Goal: Check status: Check status

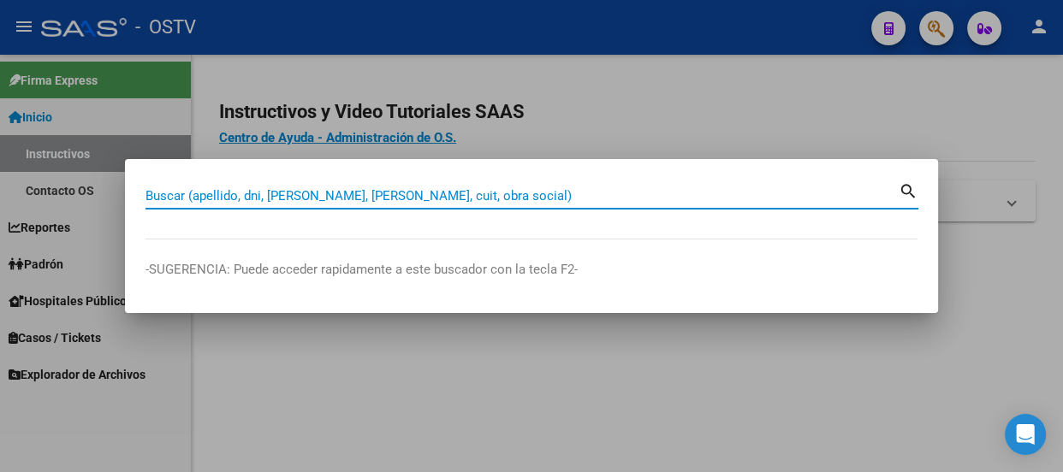
paste input "20202028692"
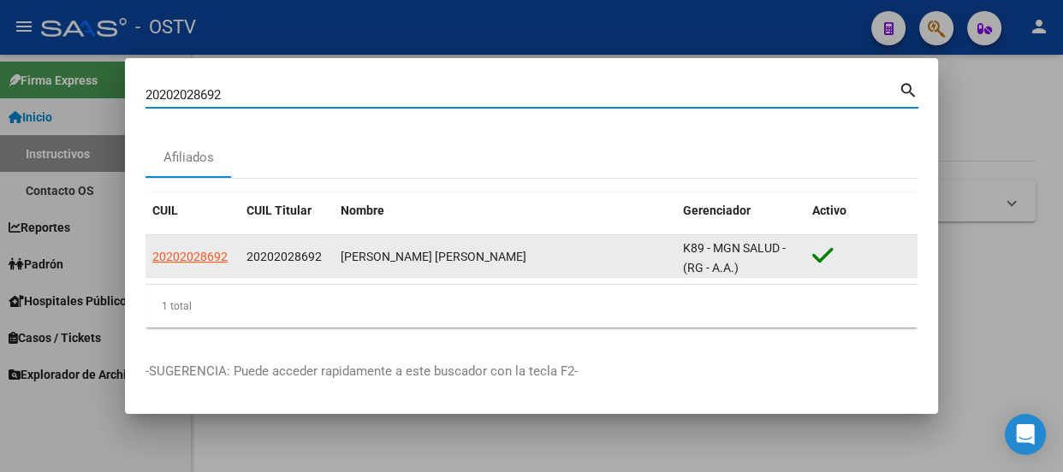
click at [188, 243] on datatable-body-cell "20202028692" at bounding box center [192, 256] width 94 height 42
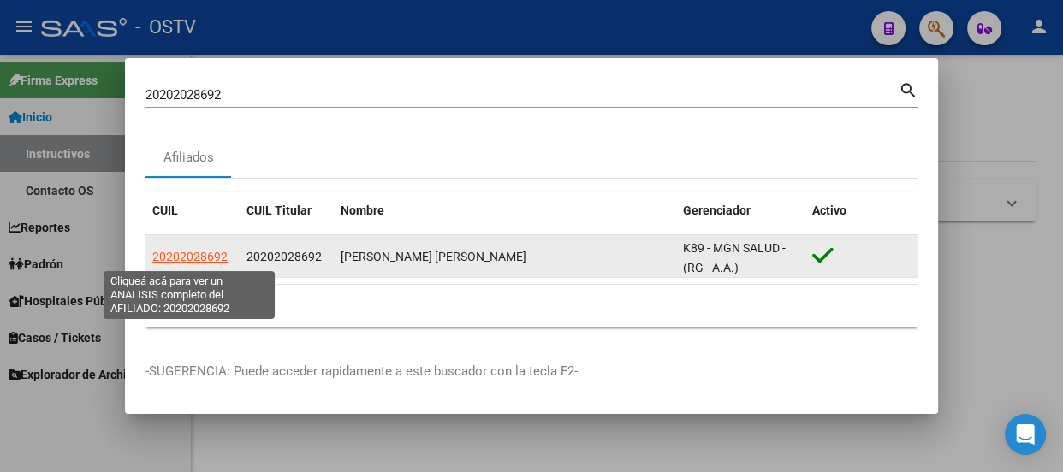
click at [207, 257] on span "20202028692" at bounding box center [189, 257] width 75 height 14
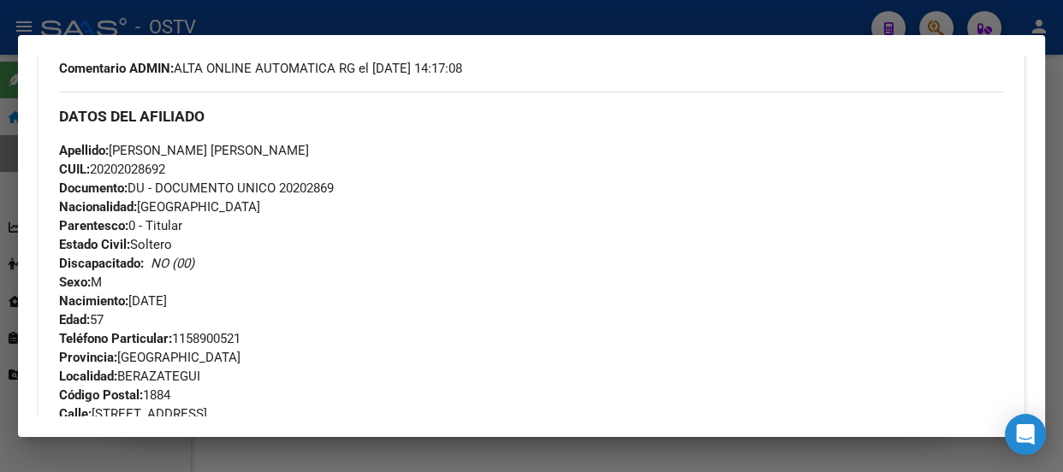
scroll to position [522, 0]
click at [310, 187] on span "Documento: DU - DOCUMENTO UNICO 20202869" at bounding box center [196, 188] width 275 height 15
click at [312, 187] on span "Documento: DU - DOCUMENTO UNICO 20202869" at bounding box center [196, 188] width 275 height 15
copy span "20202869"
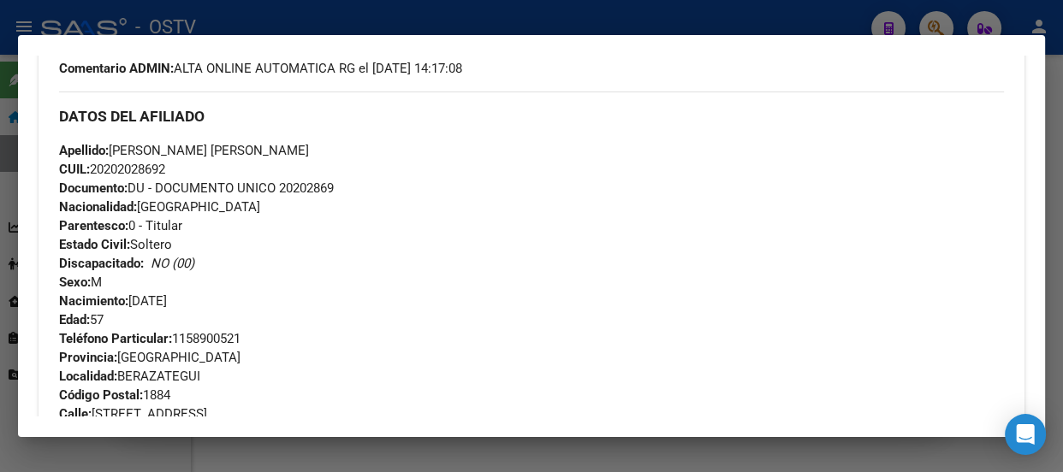
click at [473, 299] on div "Apellido: BENAVIDEZ JORGE VICTORIANO CUIL: 20202028692 Documento: DU - DOCUMENT…" at bounding box center [531, 235] width 945 height 188
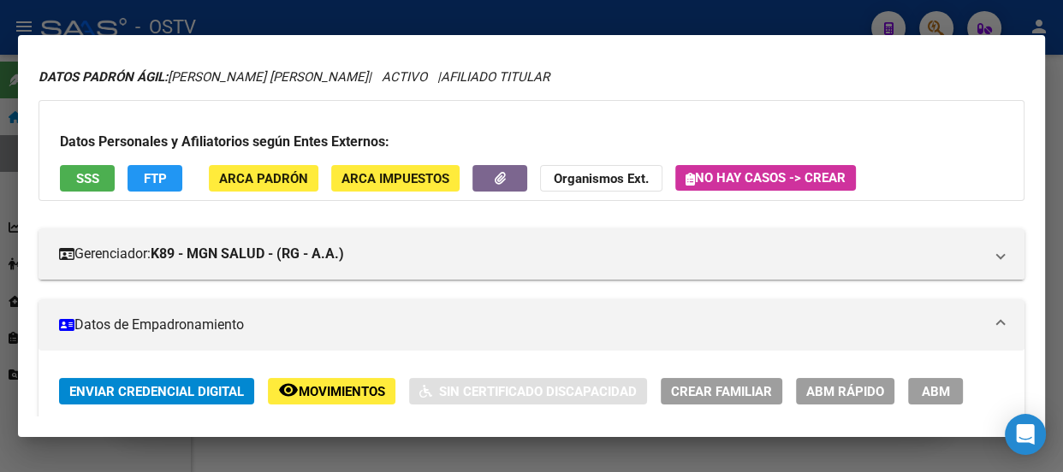
scroll to position [0, 0]
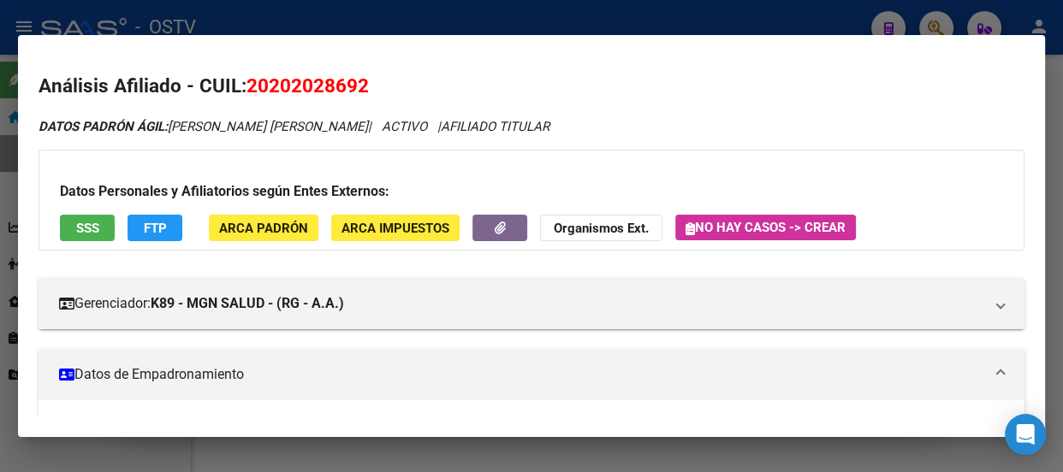
click at [306, 17] on div at bounding box center [531, 236] width 1063 height 472
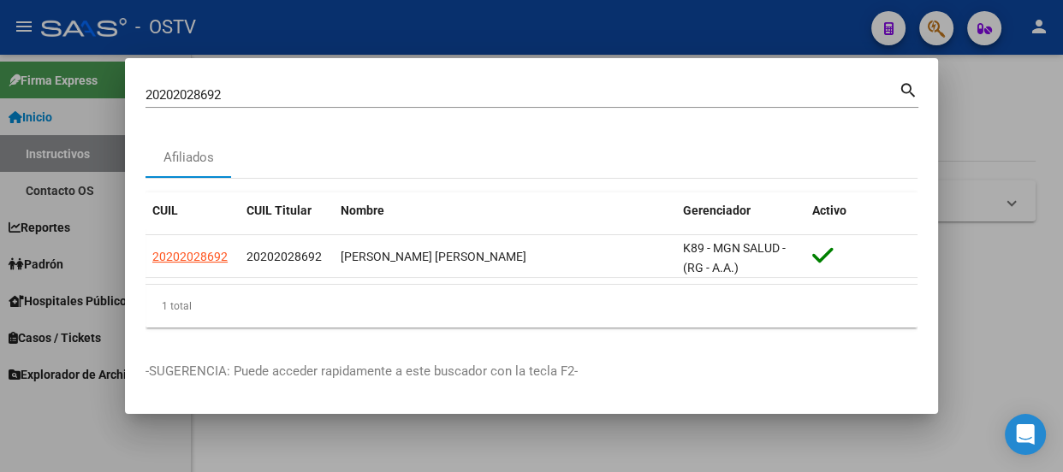
click at [338, 101] on input "20202028692" at bounding box center [521, 94] width 753 height 15
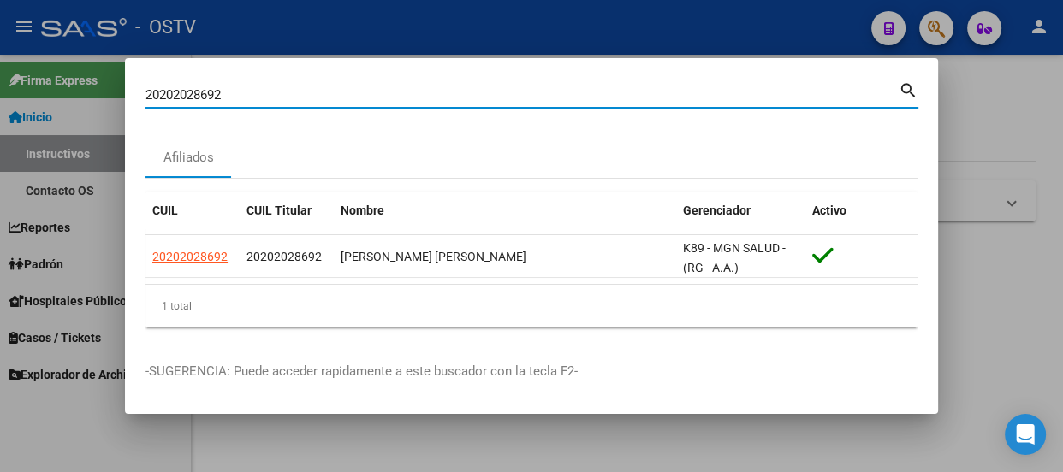
click at [338, 101] on input "20202028692" at bounding box center [521, 94] width 753 height 15
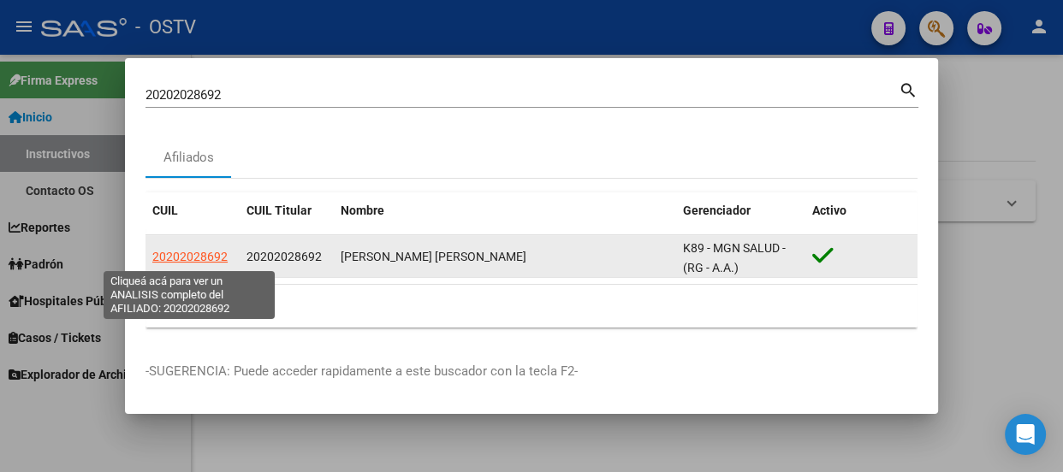
click at [206, 260] on span "20202028692" at bounding box center [189, 257] width 75 height 14
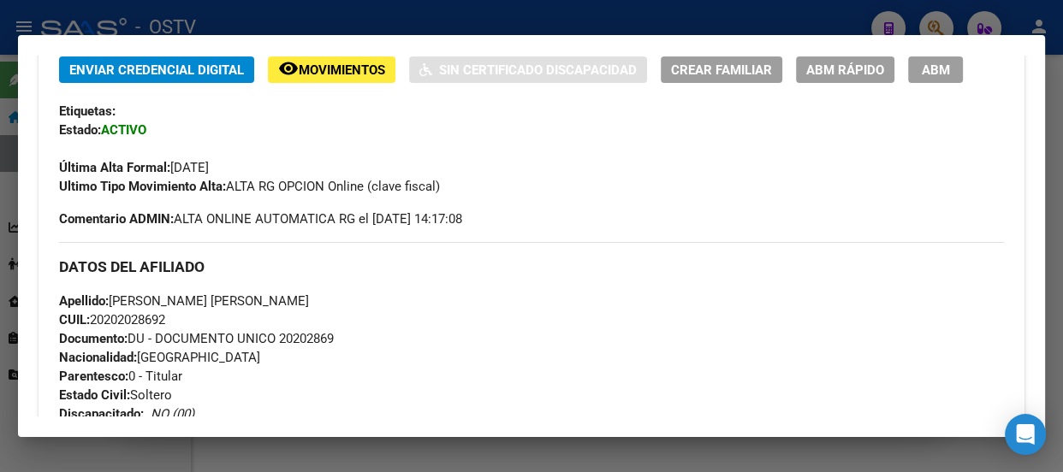
scroll to position [466, 0]
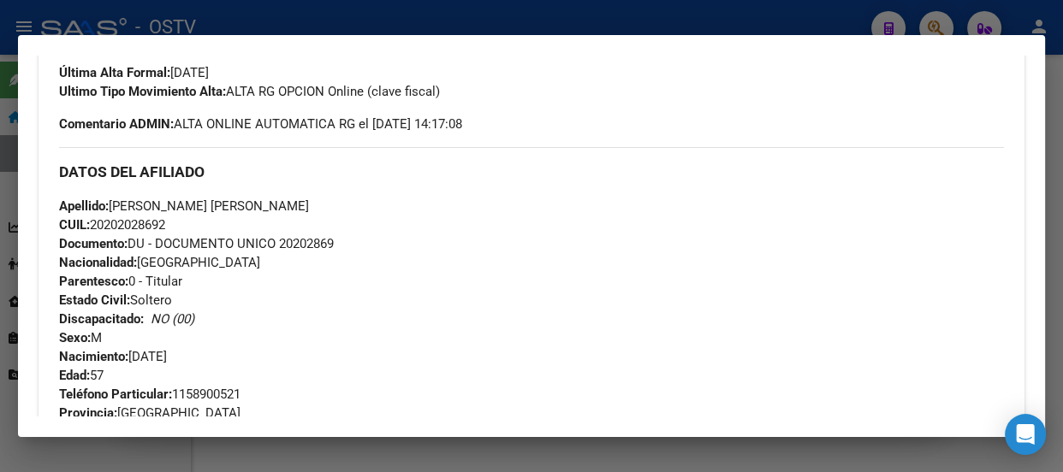
click at [655, 246] on div "Apellido: BENAVIDEZ JORGE VICTORIANO CUIL: 20202028692 Documento: DU - DOCUMENT…" at bounding box center [531, 291] width 945 height 188
click at [295, 19] on div at bounding box center [531, 236] width 1063 height 472
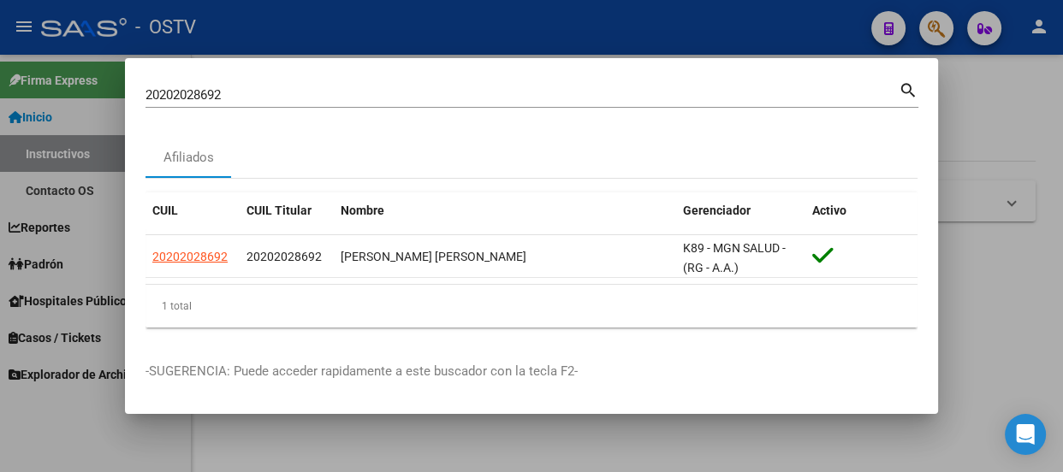
click at [295, 79] on div "20202028692 Buscar (apellido, dni, cuil, nro traspaso, cuit, obra social) search" at bounding box center [531, 93] width 773 height 29
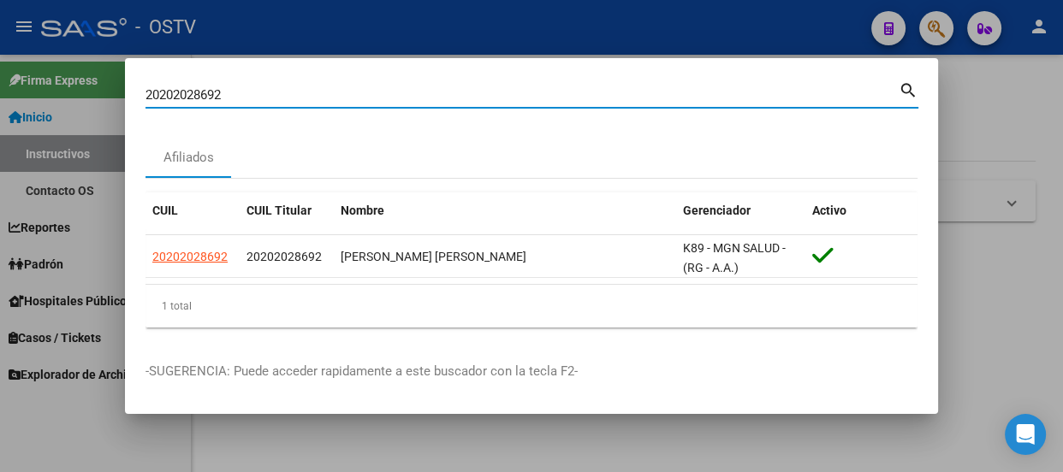
click at [304, 93] on input "20202028692" at bounding box center [521, 94] width 753 height 15
click at [304, 94] on input "20202028692" at bounding box center [521, 94] width 753 height 15
paste input "34307201"
type input "34307201"
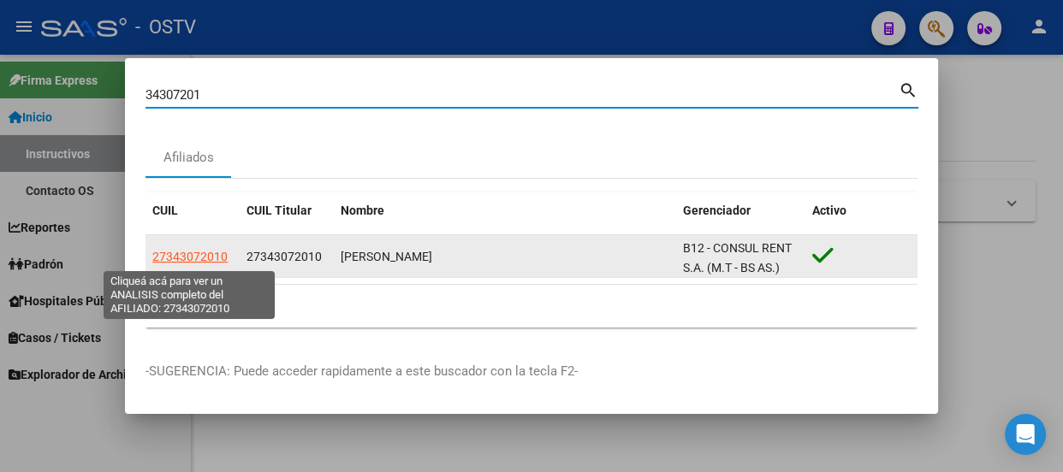
click at [168, 254] on span "27343072010" at bounding box center [189, 257] width 75 height 14
type textarea "27343072010"
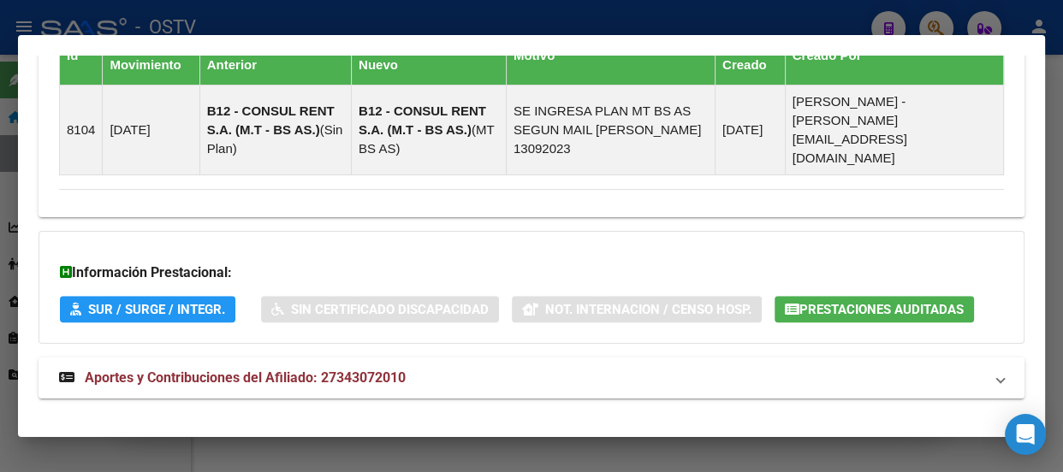
scroll to position [1301, 0]
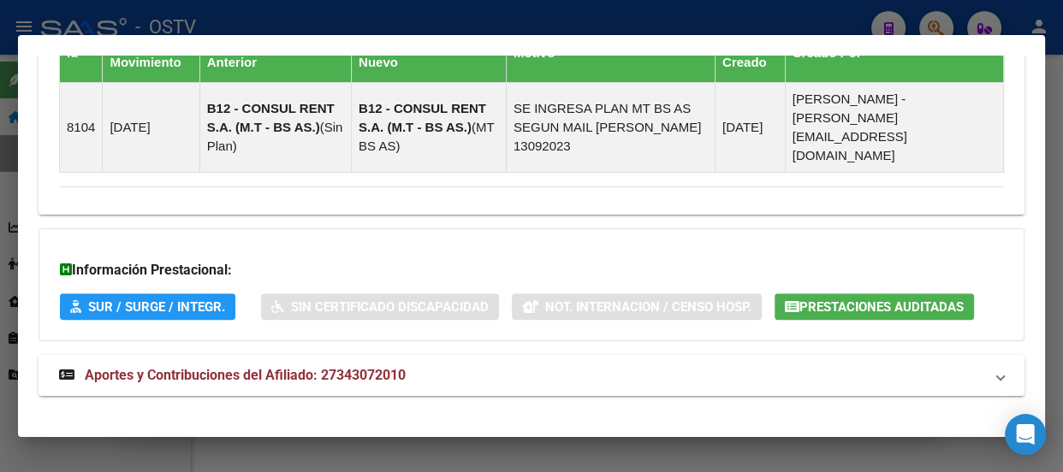
click at [400, 366] on strong "Aportes y Contribuciones del Afiliado: 27343072010" at bounding box center [232, 375] width 347 height 21
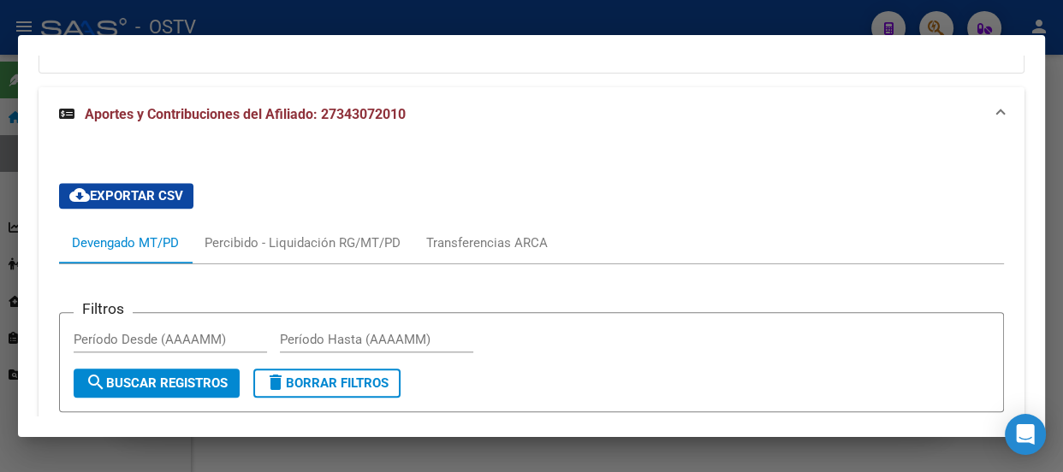
scroll to position [1512, 0]
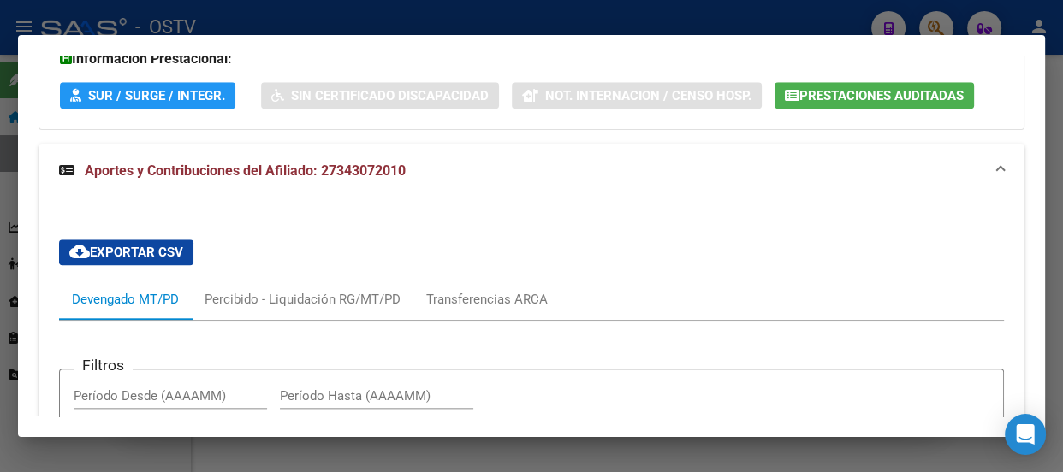
click at [299, 30] on div at bounding box center [531, 236] width 1063 height 472
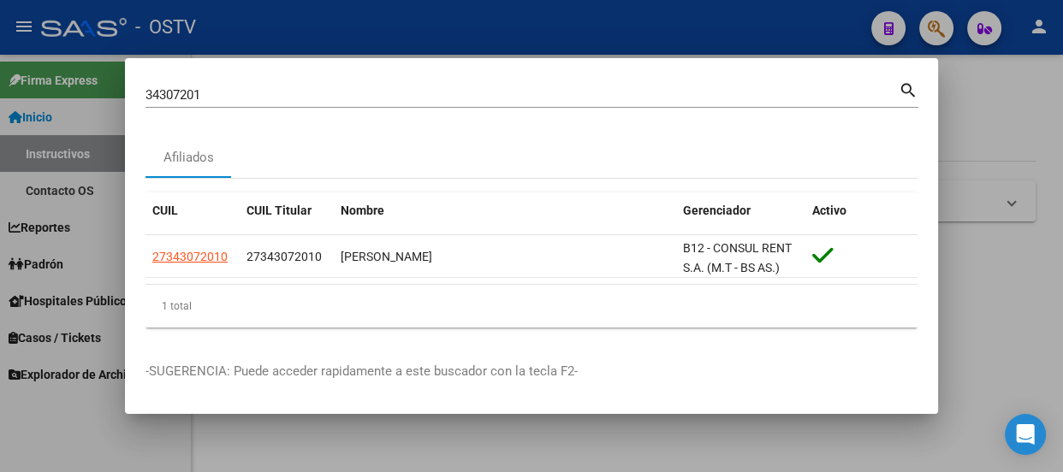
click at [318, 102] on input "34307201" at bounding box center [521, 94] width 753 height 15
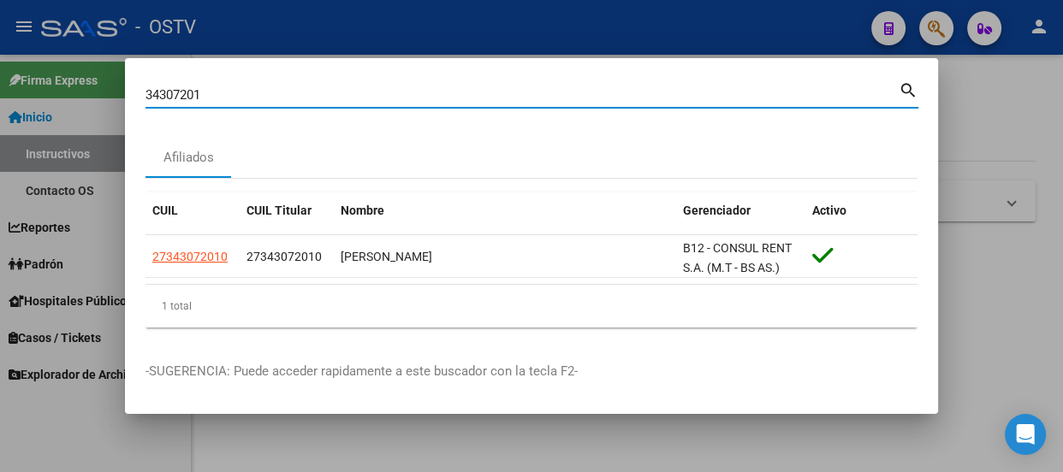
click at [318, 102] on input "34307201" at bounding box center [521, 94] width 753 height 15
paste input "45737959"
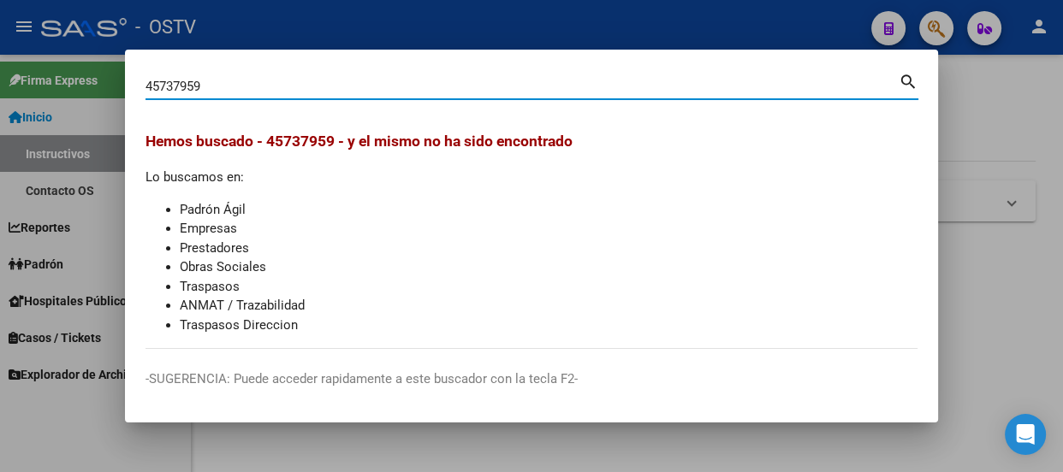
click at [207, 82] on input "45737959" at bounding box center [521, 86] width 753 height 15
click at [266, 91] on input "45737959" at bounding box center [521, 86] width 753 height 15
paste input "27372050980"
type input "27372050980"
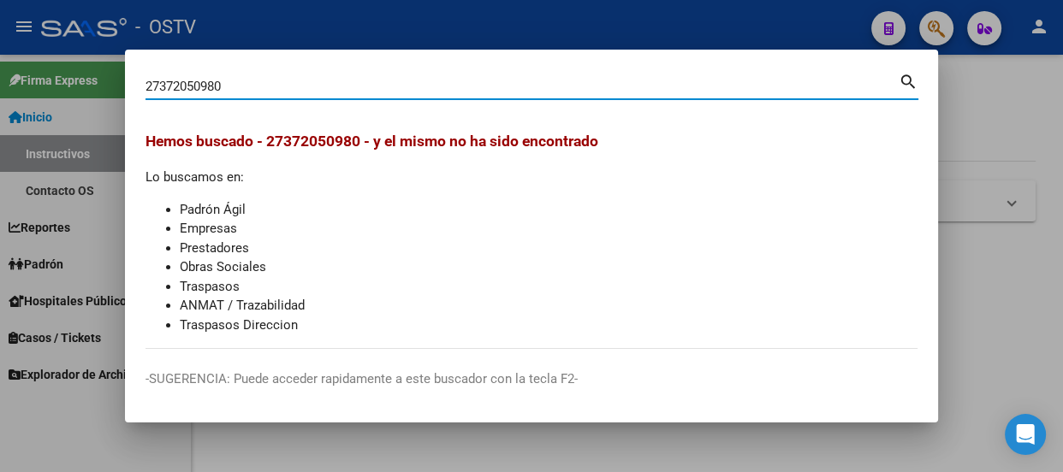
click at [228, 79] on input "27372050980" at bounding box center [521, 86] width 753 height 15
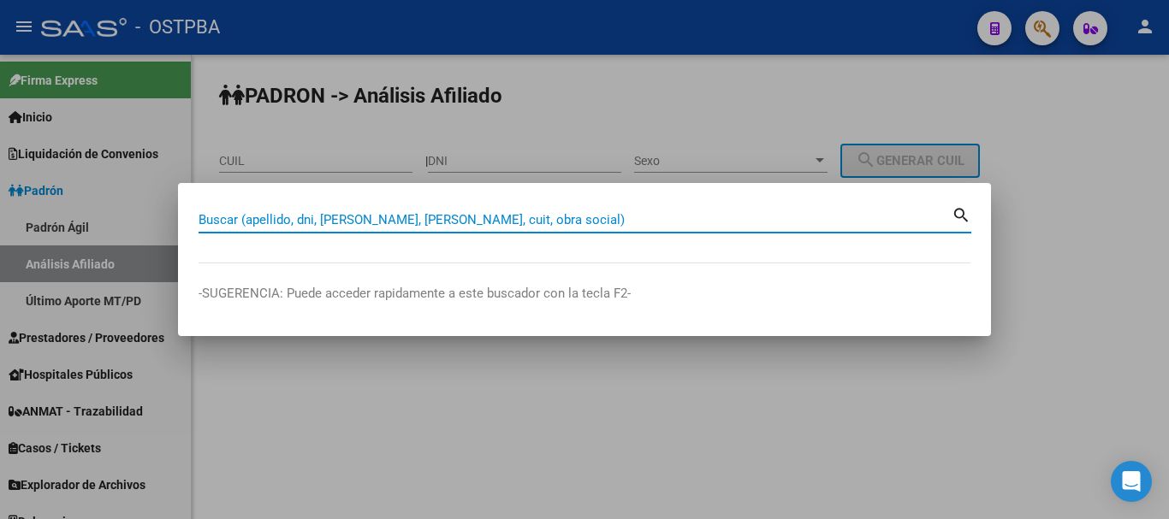
paste input "45737959"
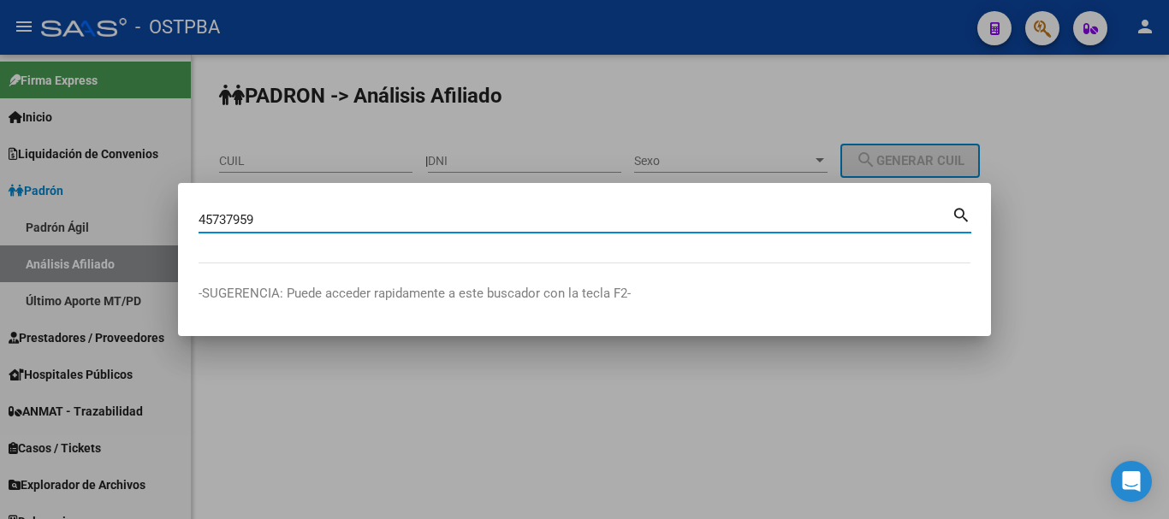
type input "45737959"
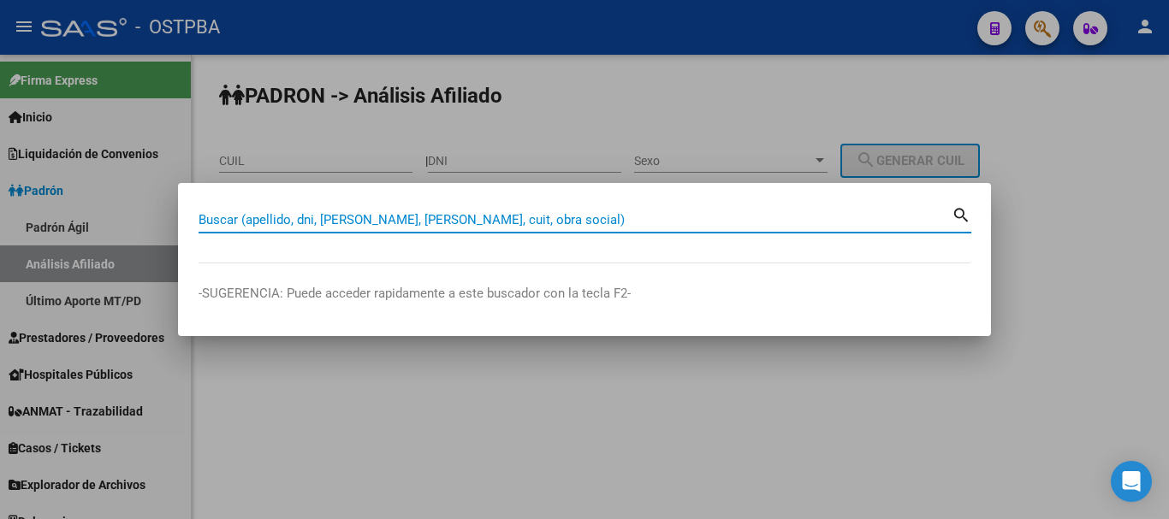
paste input "27372050980"
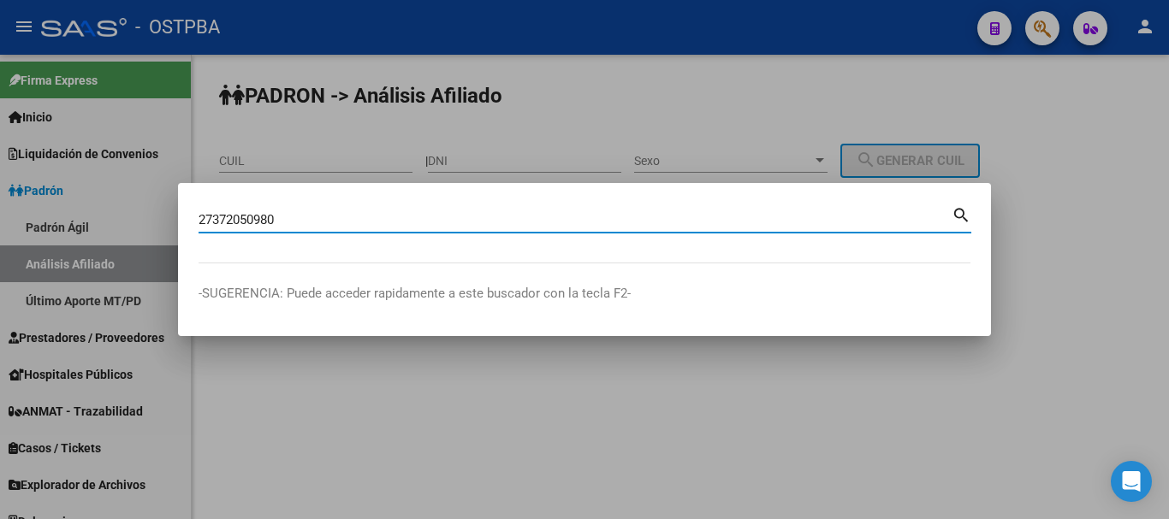
type input "27372050980"
